Goal: Navigation & Orientation: Find specific page/section

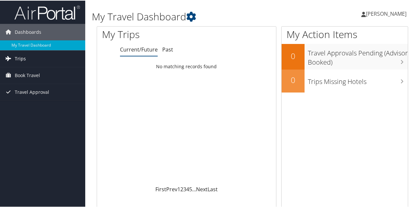
click at [29, 57] on link "Trips" at bounding box center [42, 58] width 85 height 16
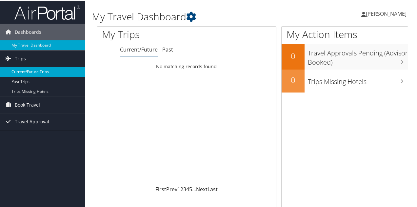
click at [28, 71] on link "Current/Future Trips" at bounding box center [42, 71] width 85 height 10
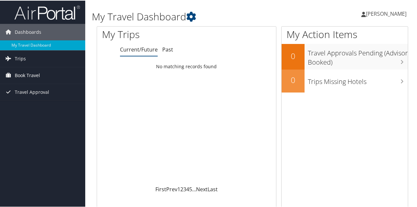
click at [25, 72] on span "Book Travel" at bounding box center [27, 75] width 25 height 16
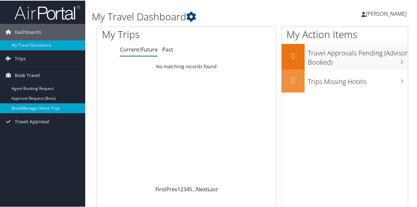
click at [30, 108] on link "Book/Manage Online Trips" at bounding box center [42, 108] width 85 height 10
